Goal: Transaction & Acquisition: Purchase product/service

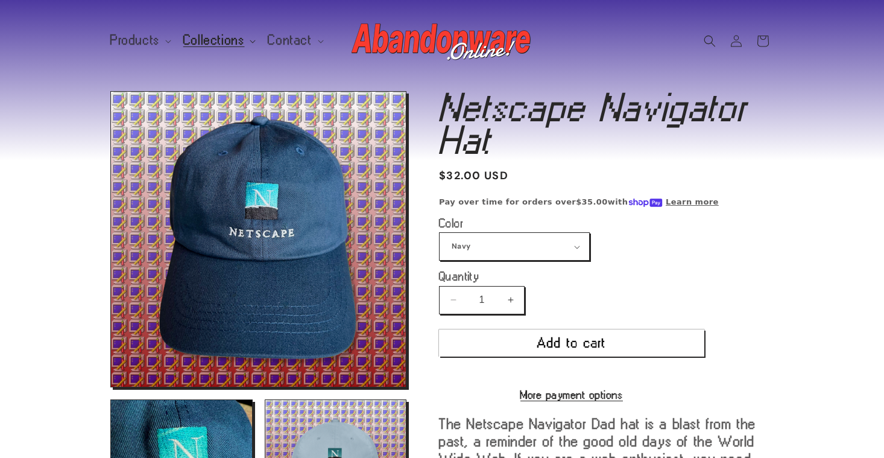
click at [220, 40] on span "Collections" at bounding box center [214, 40] width 62 height 11
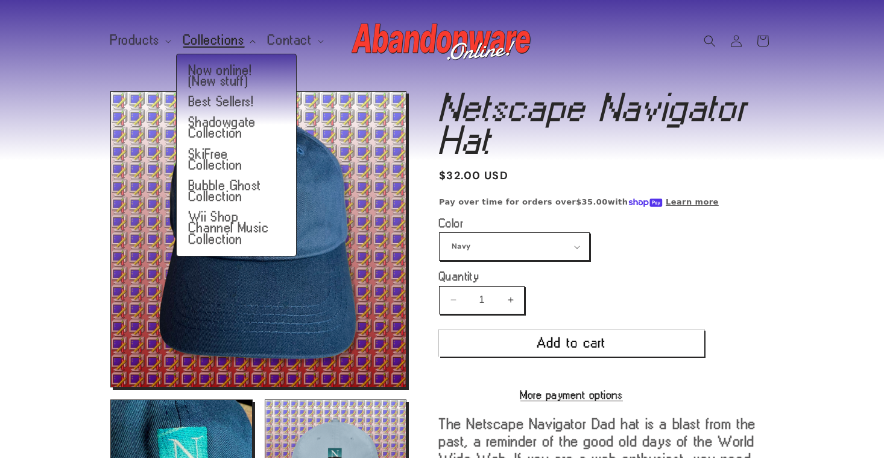
click at [219, 40] on span "Collections" at bounding box center [214, 40] width 62 height 11
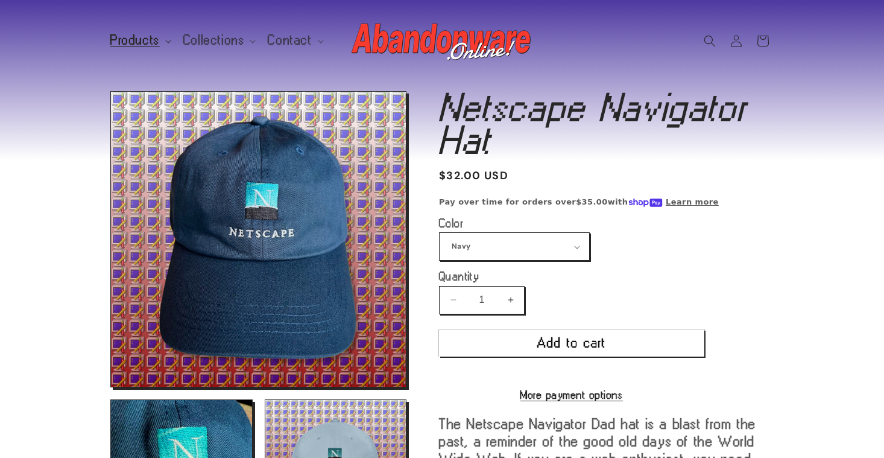
click at [130, 40] on span "Products" at bounding box center [134, 40] width 49 height 11
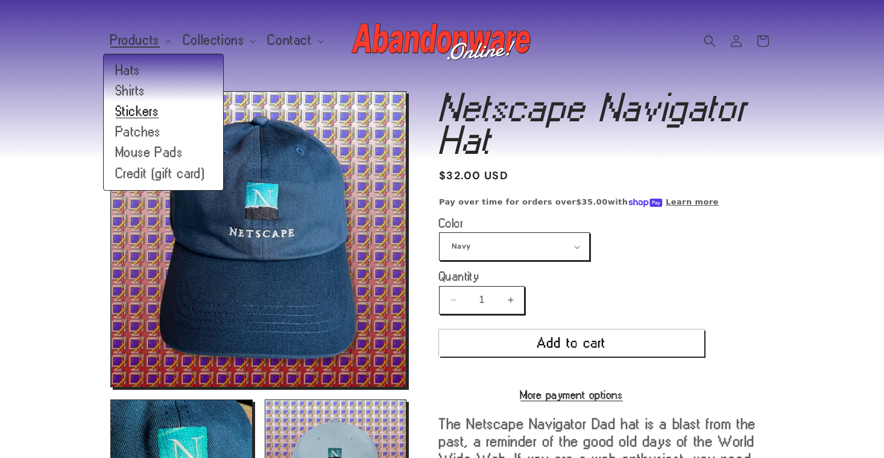
click at [138, 113] on link "Stickers" at bounding box center [163, 111] width 119 height 21
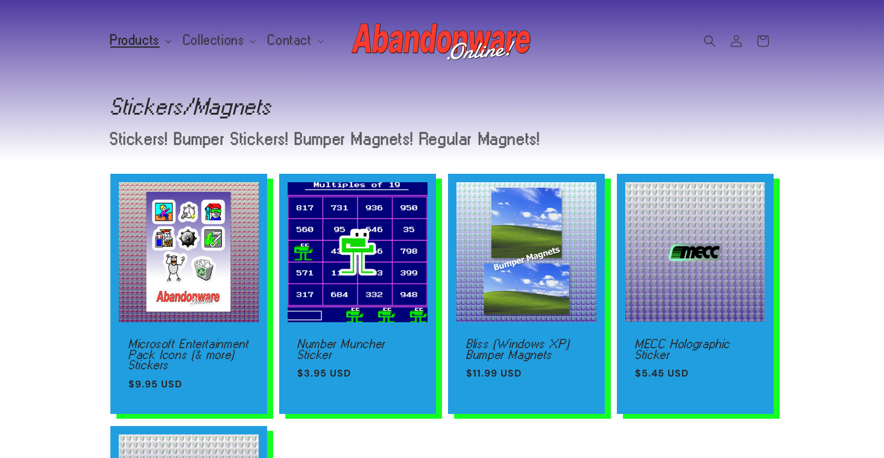
click at [159, 39] on summary "Products" at bounding box center [139, 40] width 73 height 25
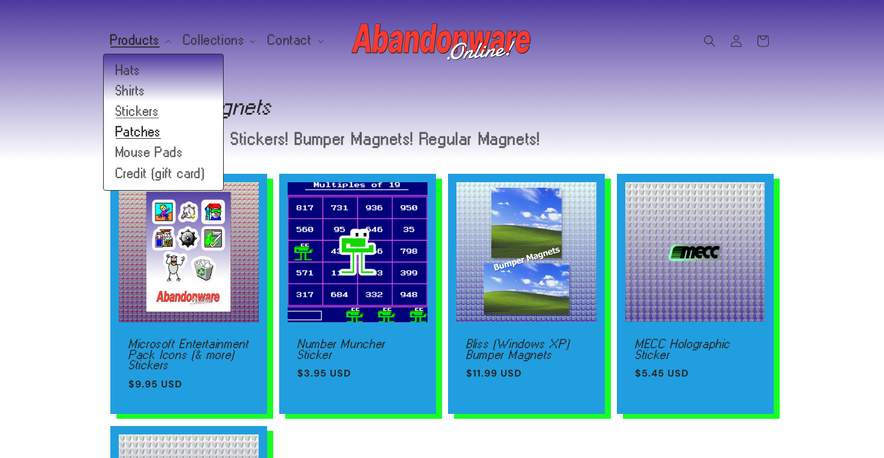
click at [145, 131] on link "Patches" at bounding box center [163, 132] width 119 height 21
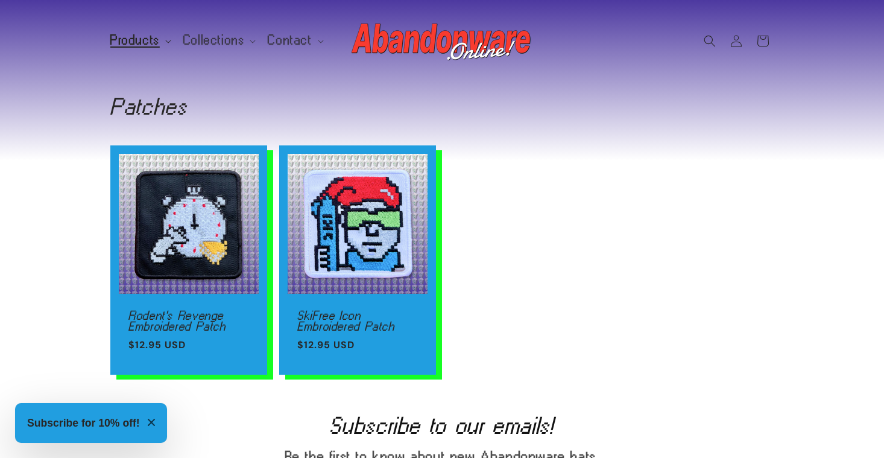
click at [147, 43] on span "Products" at bounding box center [134, 40] width 49 height 11
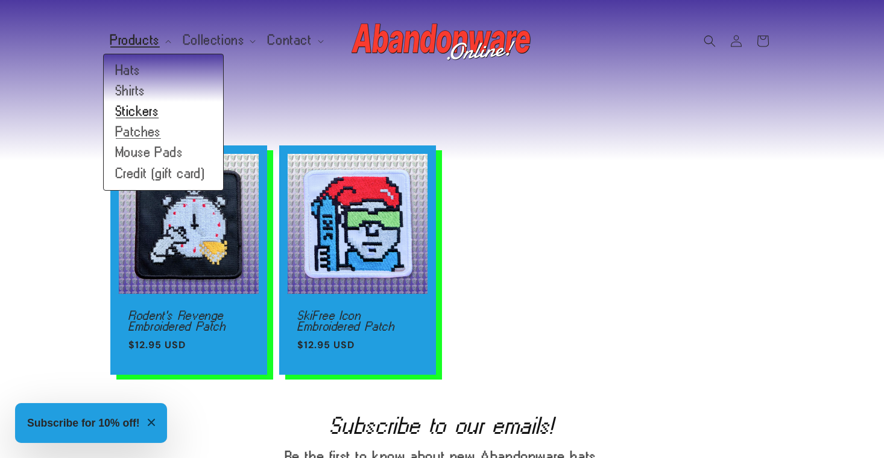
click at [147, 111] on link "Stickers" at bounding box center [163, 111] width 119 height 21
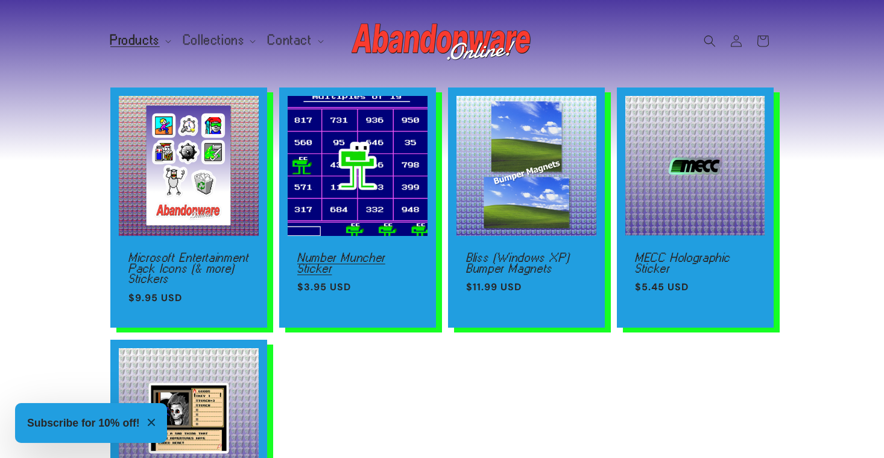
scroll to position [82, 0]
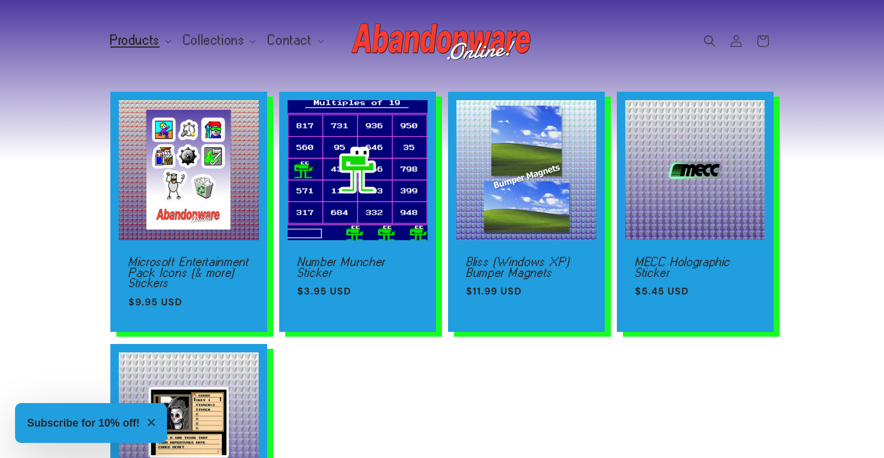
click at [151, 42] on span "Products" at bounding box center [134, 40] width 49 height 11
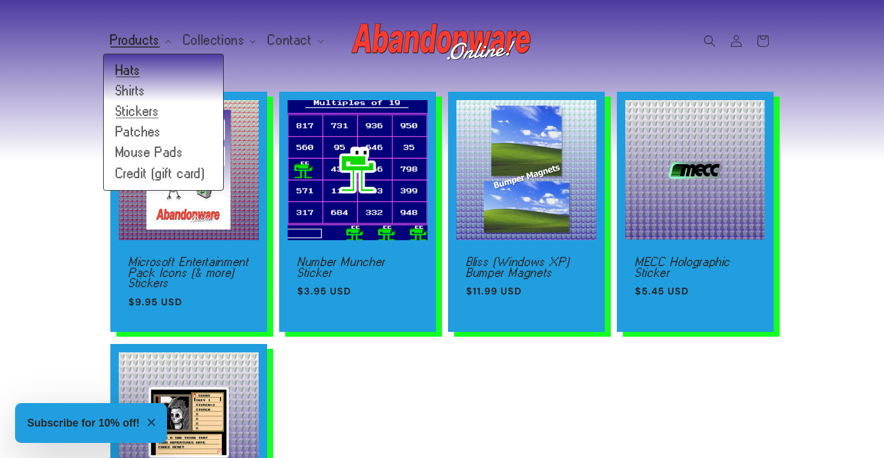
click at [141, 75] on link "Hats" at bounding box center [163, 70] width 119 height 21
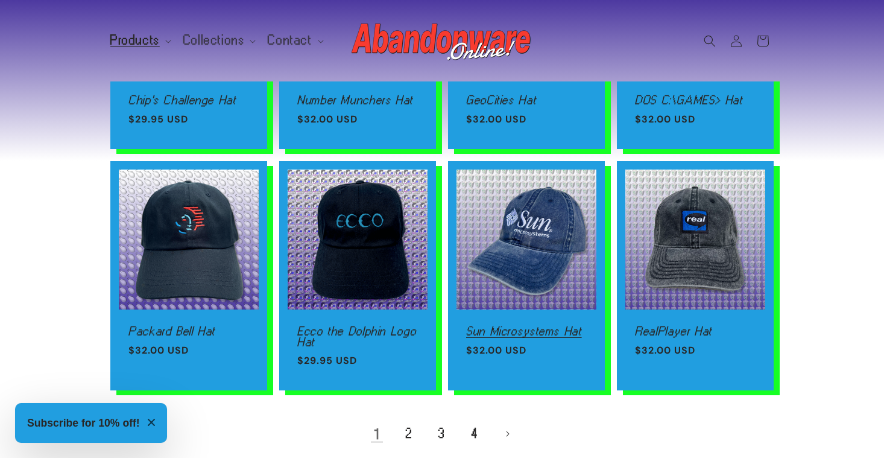
scroll to position [698, 0]
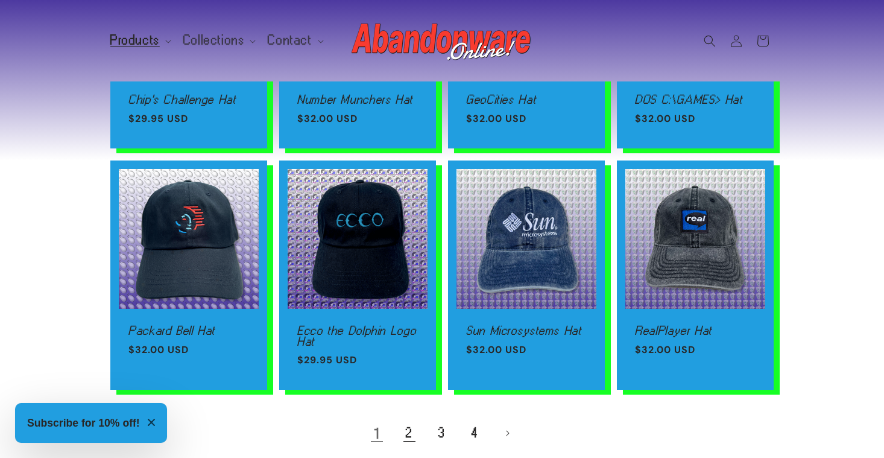
click at [401, 428] on link "2" at bounding box center [409, 433] width 27 height 27
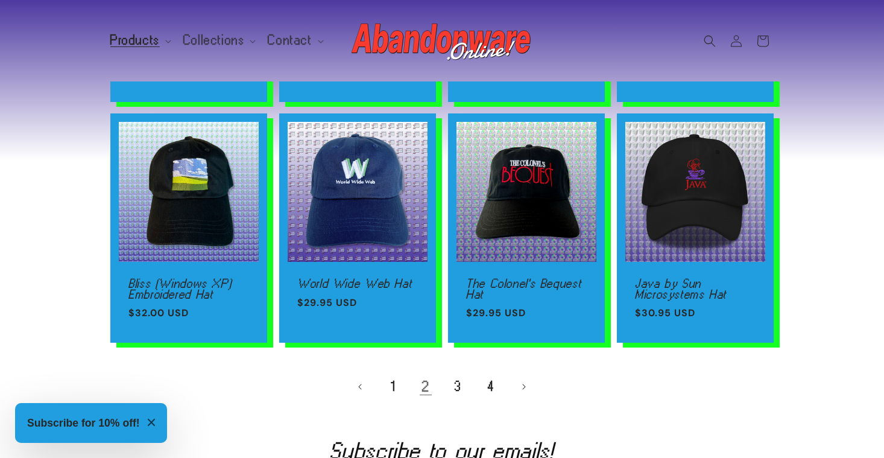
scroll to position [762, 0]
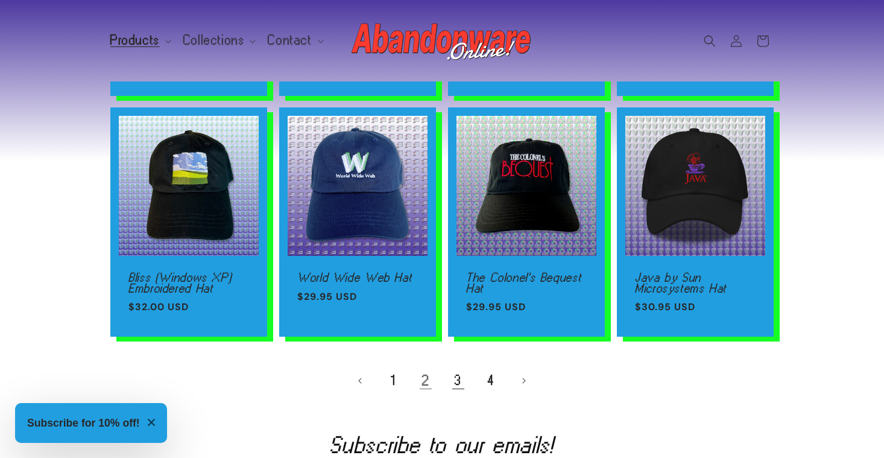
click at [460, 382] on link "3" at bounding box center [458, 380] width 27 height 27
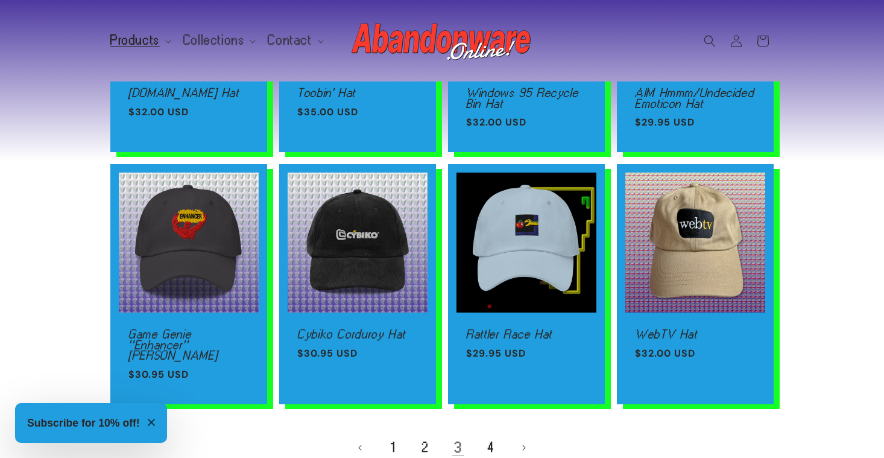
scroll to position [696, 0]
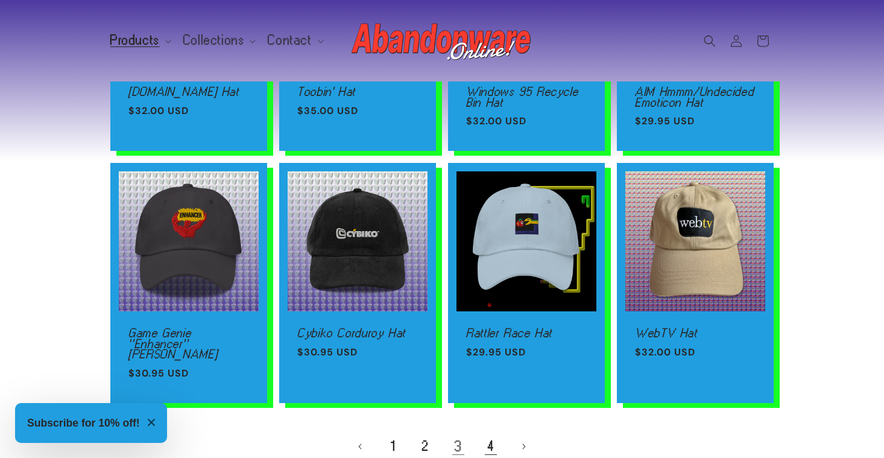
click at [490, 433] on link "4" at bounding box center [491, 446] width 27 height 27
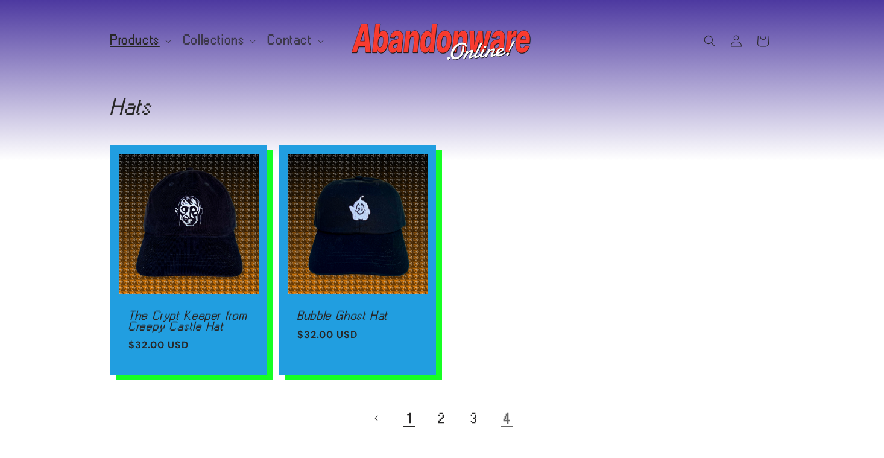
click at [413, 421] on link "1" at bounding box center [409, 418] width 27 height 27
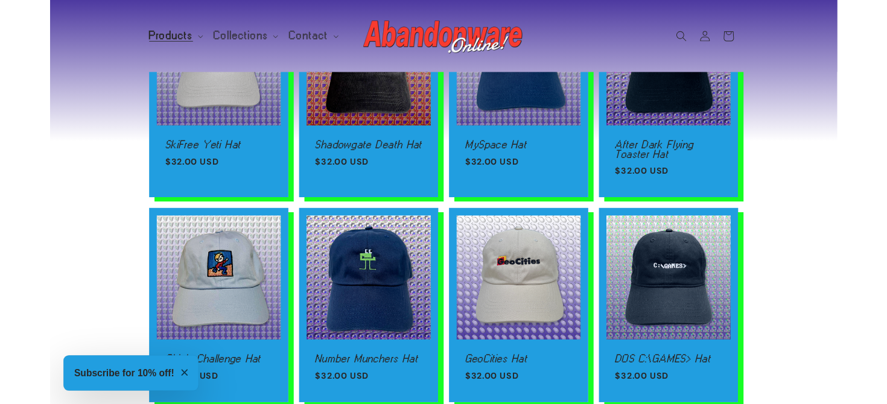
scroll to position [435, 0]
